Goal: Information Seeking & Learning: Learn about a topic

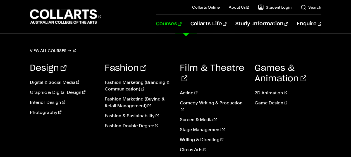
click at [181, 24] on link "Courses" at bounding box center [168, 24] width 25 height 18
click at [135, 80] on link "Fashion Marketing (Branding & Communication)" at bounding box center [138, 85] width 66 height 13
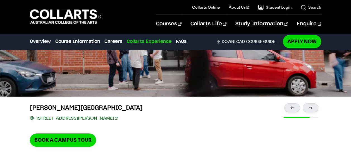
scroll to position [1210, 0]
